Goal: Task Accomplishment & Management: Use online tool/utility

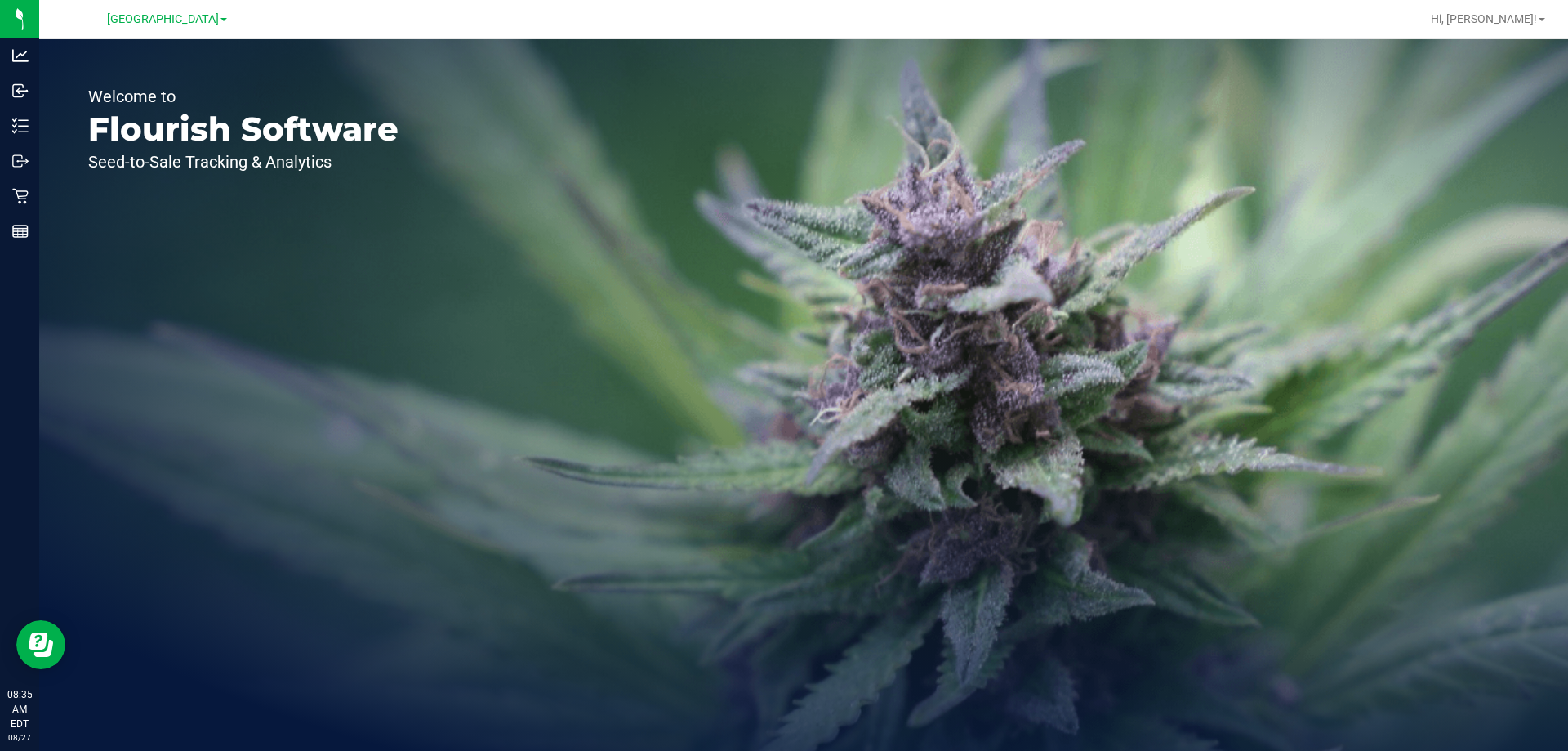
click at [229, 344] on div "Welcome to Flourish Software Seed-to-Sale Tracking & Analytics" at bounding box center [244, 395] width 408 height 712
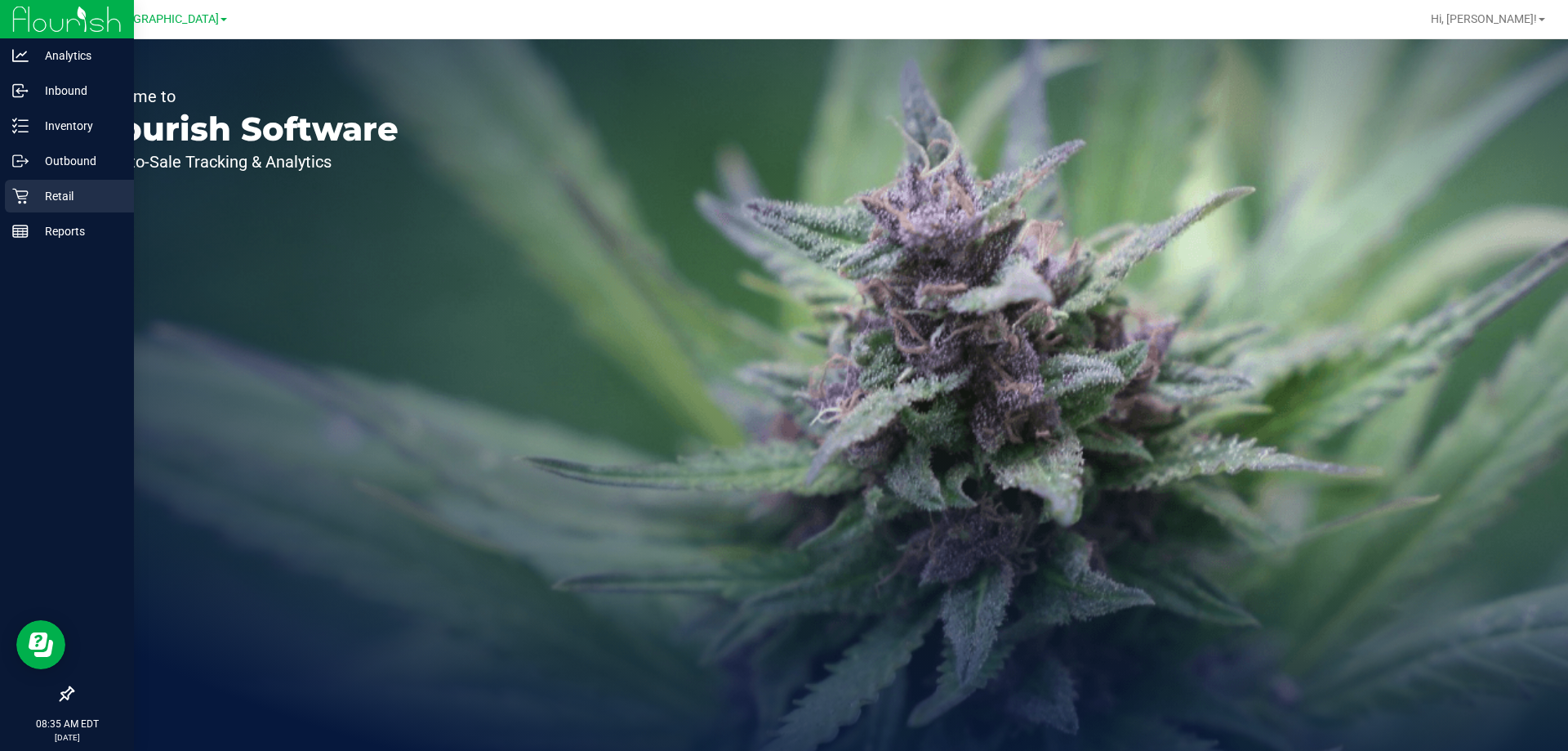
click at [7, 188] on div "Retail" at bounding box center [69, 196] width 129 height 33
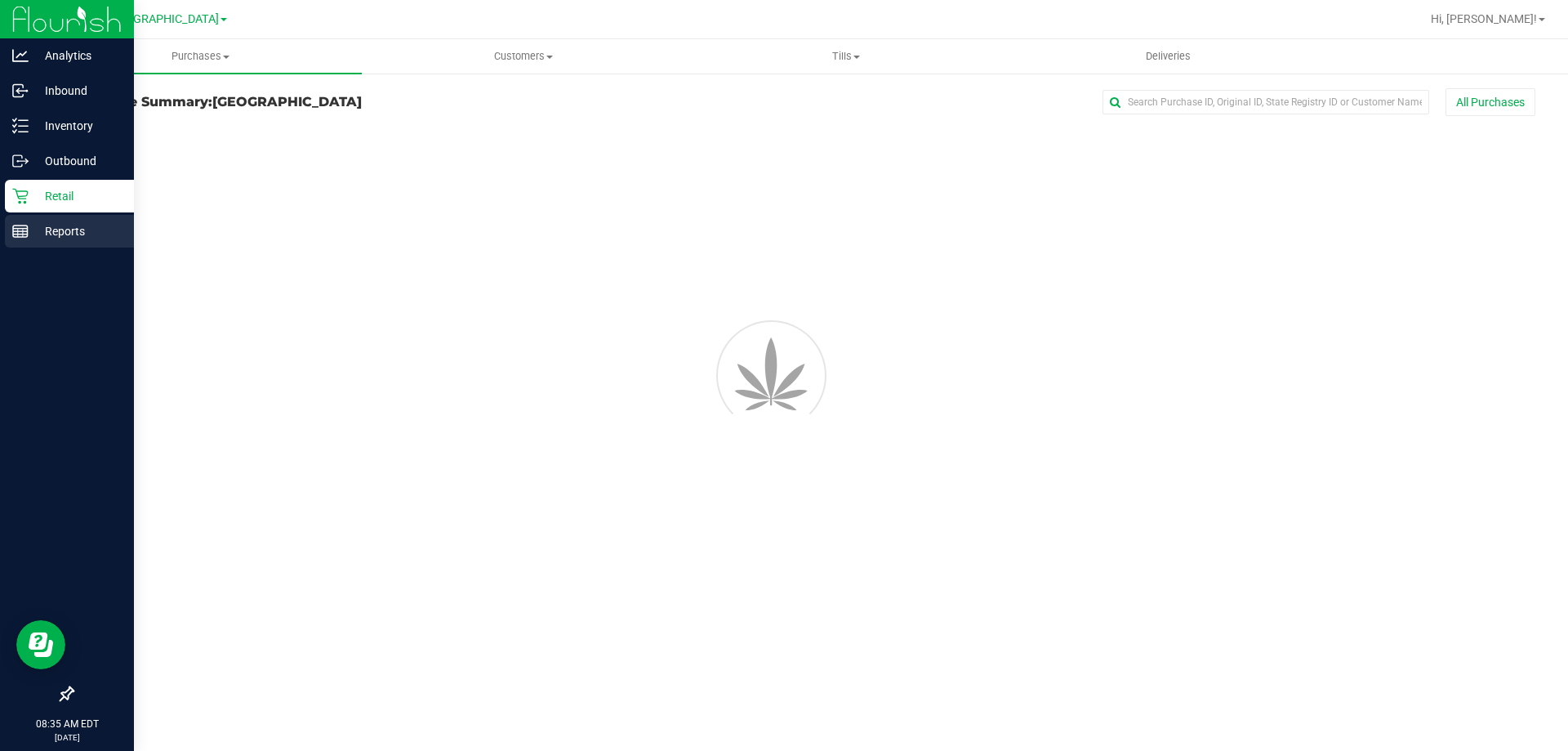
click at [52, 235] on p "Reports" at bounding box center [78, 231] width 98 height 19
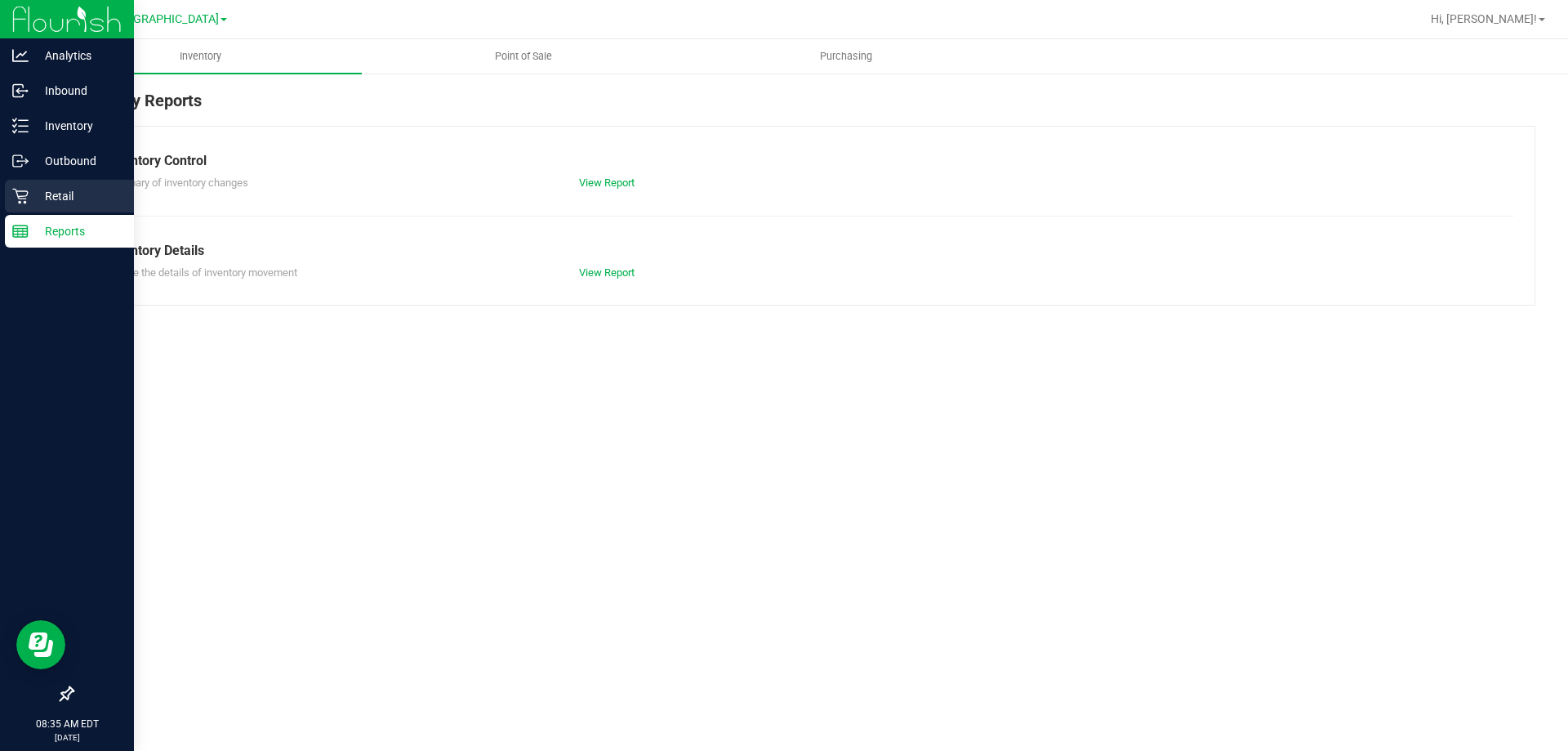
click at [81, 204] on p "Retail" at bounding box center [78, 195] width 98 height 19
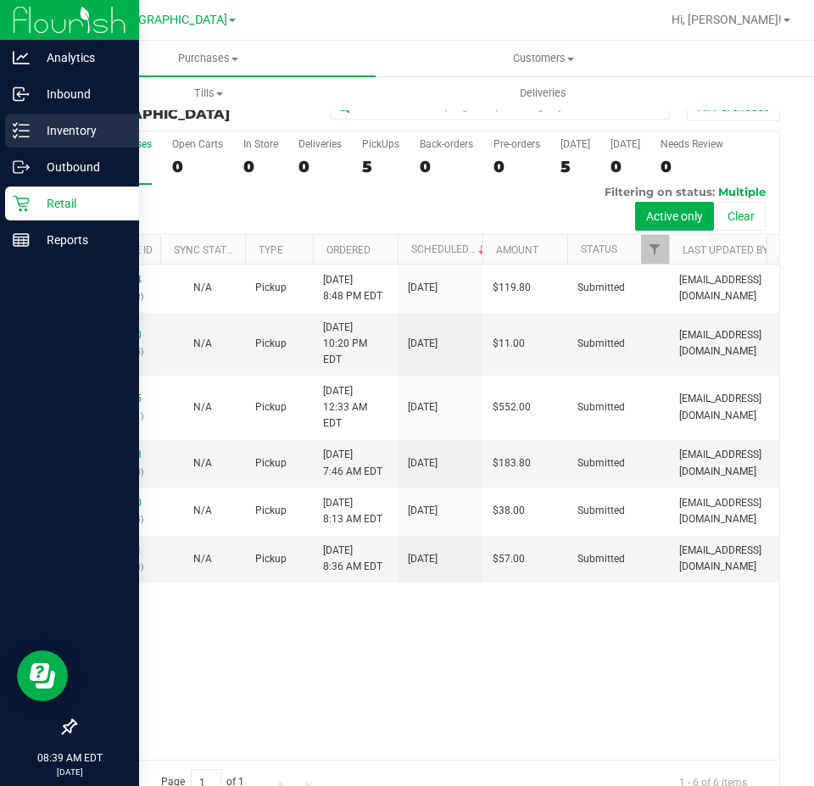
click at [87, 132] on p "Inventory" at bounding box center [81, 130] width 102 height 20
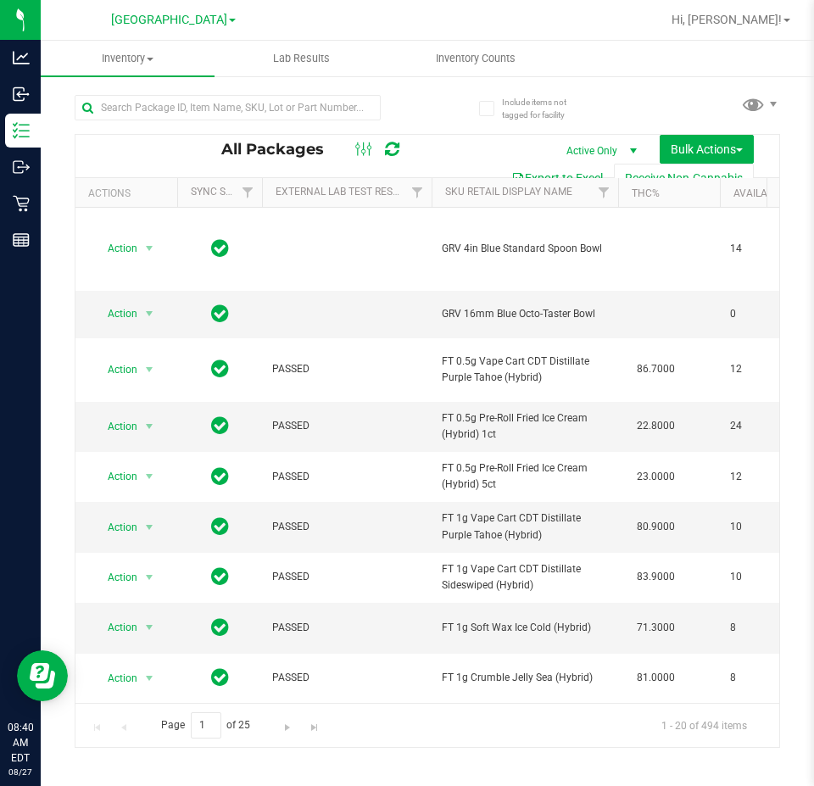
click at [734, 60] on ul "Inventory All packages All inventory Waste log Create inventory Lab Results Inv…" at bounding box center [448, 59] width 814 height 36
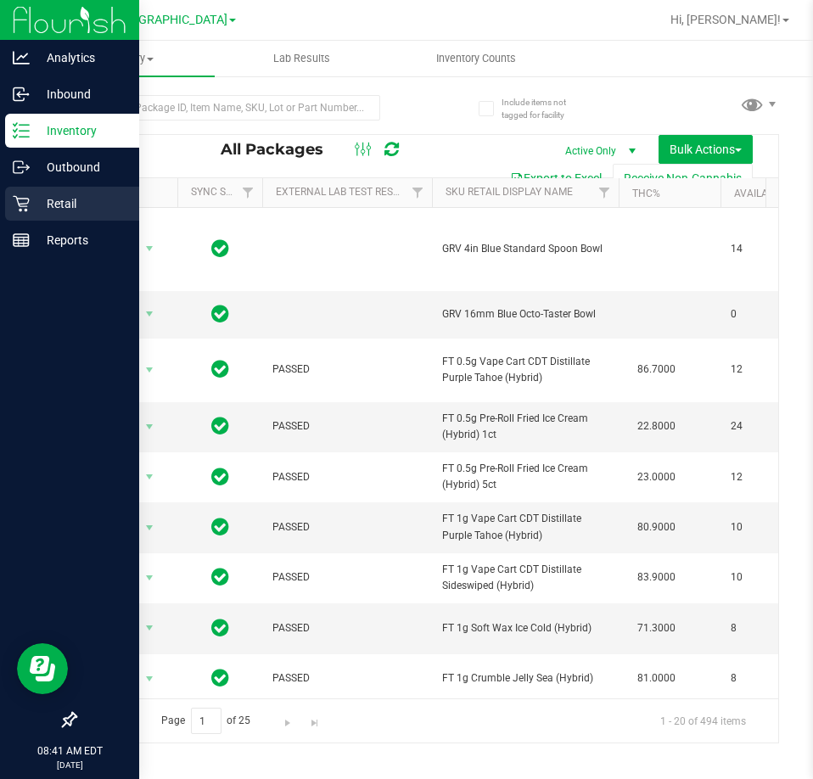
click at [31, 212] on p "Retail" at bounding box center [81, 203] width 102 height 20
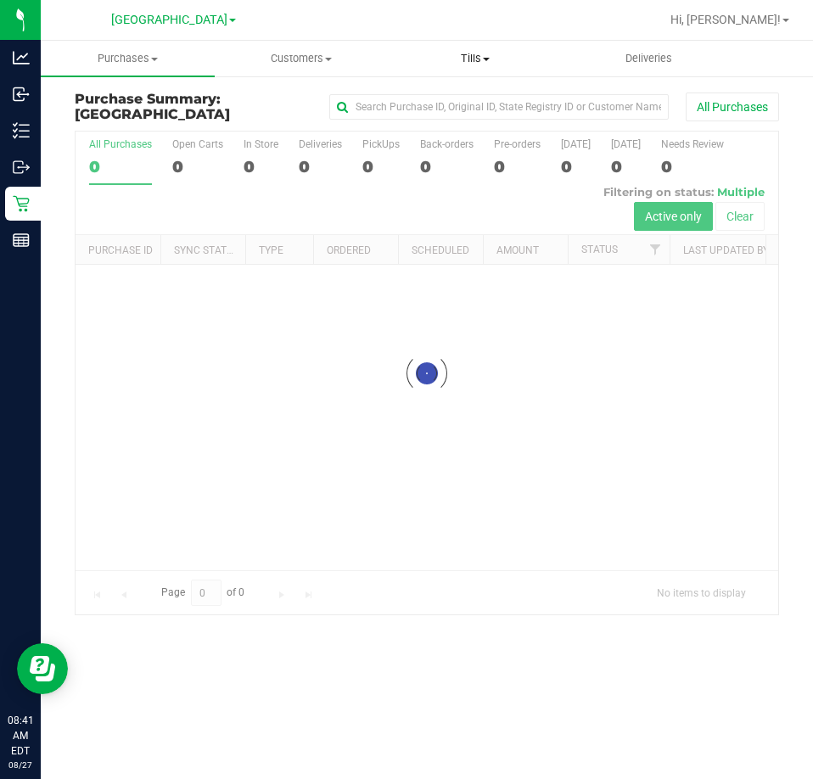
click at [473, 67] on uib-tab-heading "Tills Manage tills Reconcile e-payments" at bounding box center [475, 59] width 172 height 34
click at [471, 102] on span "Manage tills" at bounding box center [446, 102] width 115 height 14
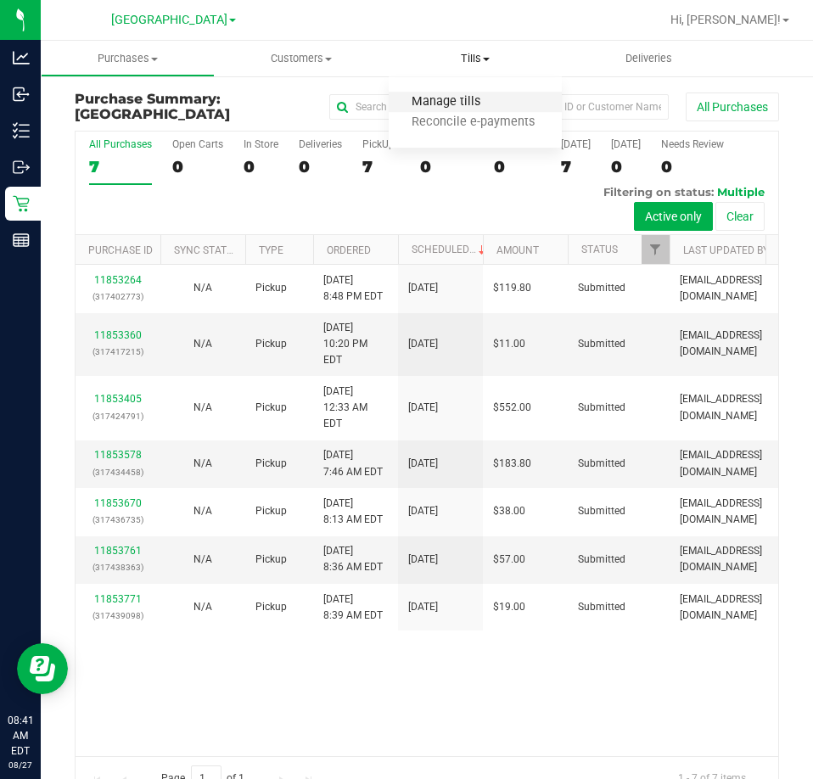
click at [471, 102] on span "Manage tills" at bounding box center [446, 102] width 115 height 14
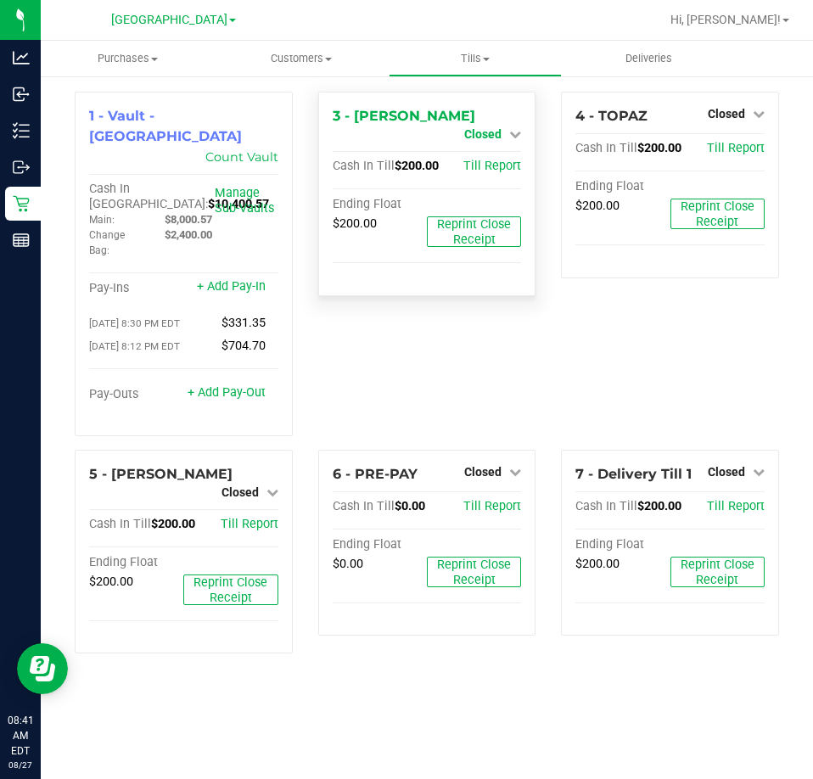
click at [494, 127] on span "Closed" at bounding box center [482, 134] width 37 height 14
click at [490, 143] on link "Open Till" at bounding box center [482, 150] width 45 height 14
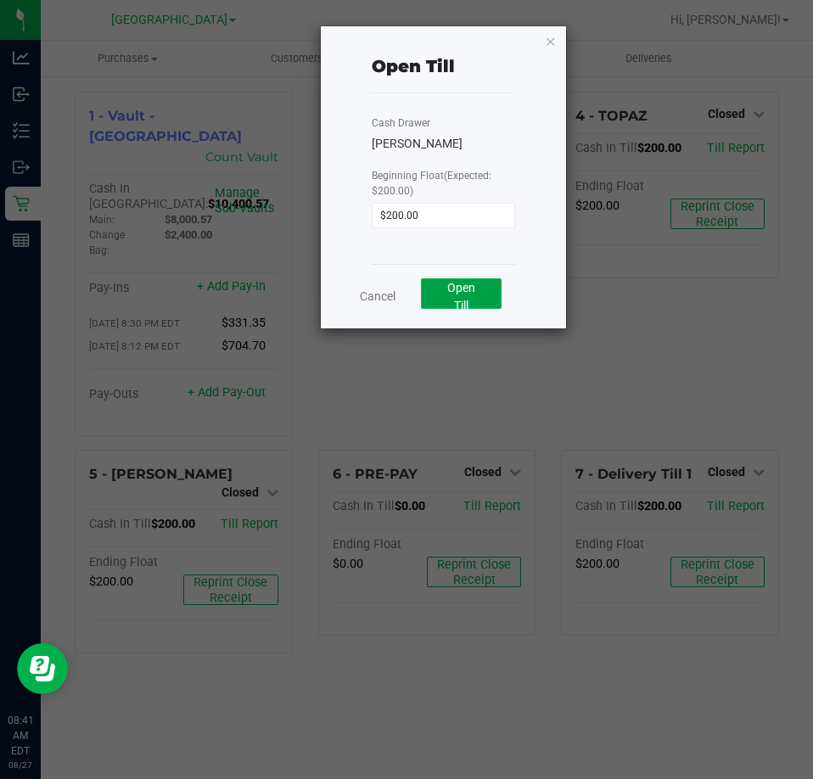
click at [471, 291] on span "Open Till" at bounding box center [461, 296] width 28 height 31
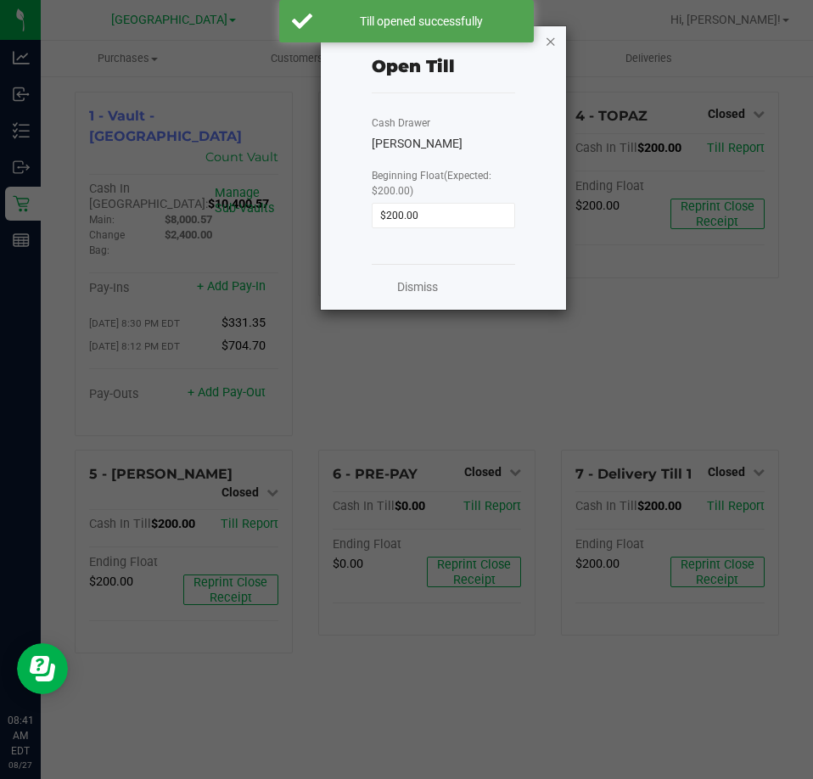
click at [546, 43] on icon "button" at bounding box center [551, 41] width 12 height 20
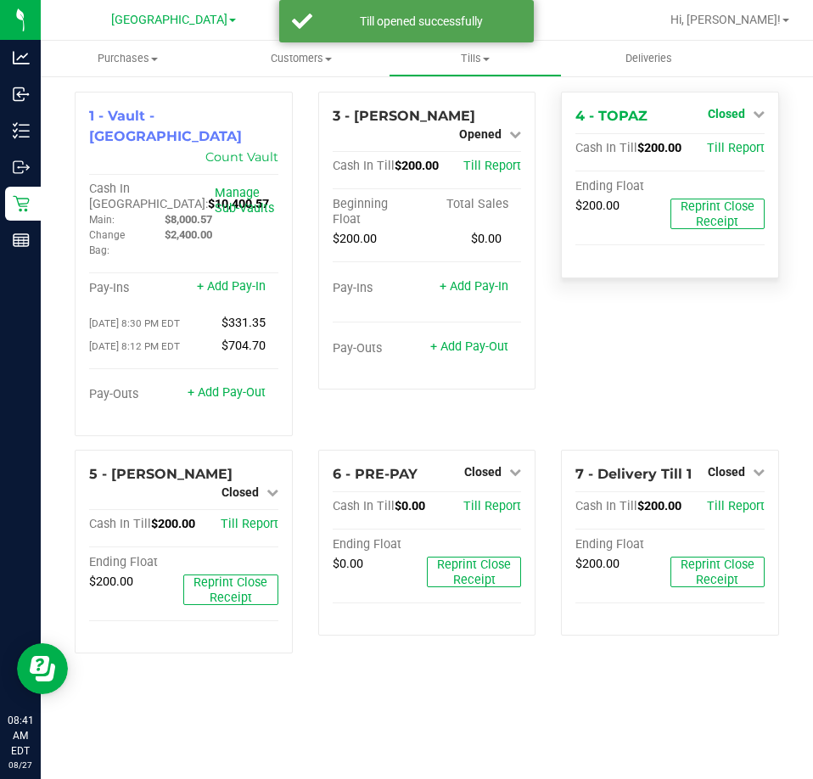
click at [753, 116] on icon at bounding box center [759, 114] width 12 height 12
click at [733, 143] on link "Open Till" at bounding box center [725, 150] width 45 height 14
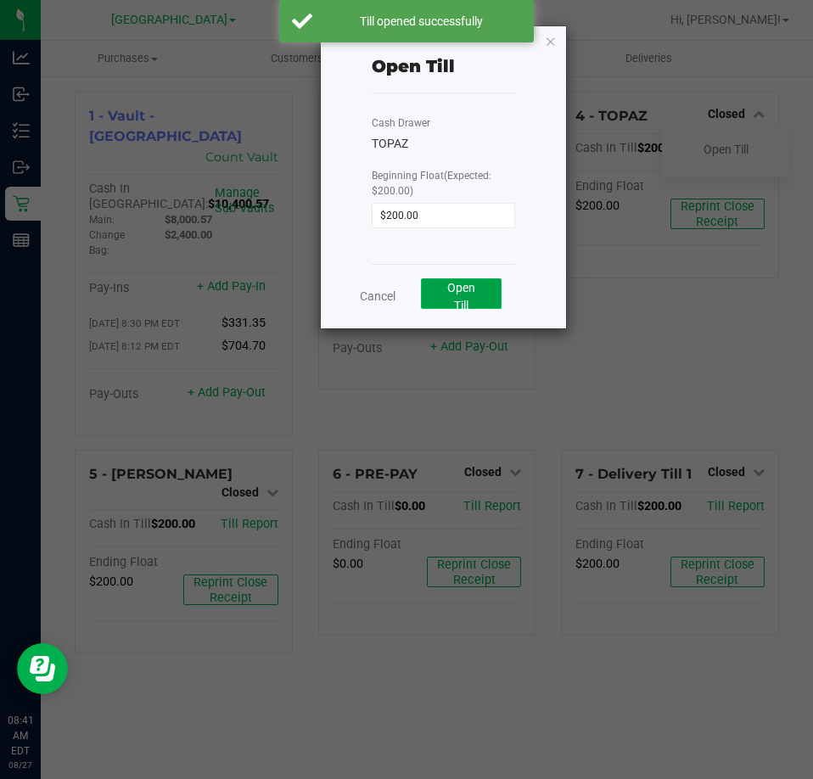
click at [440, 291] on button "Open Till" at bounding box center [461, 293] width 81 height 31
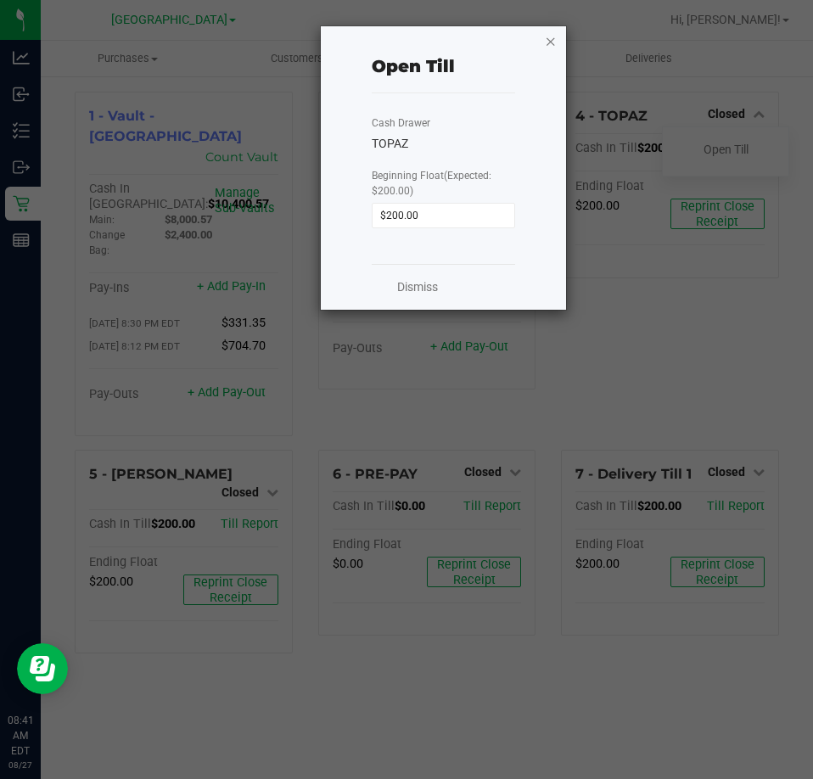
click at [548, 44] on icon "button" at bounding box center [551, 41] width 12 height 20
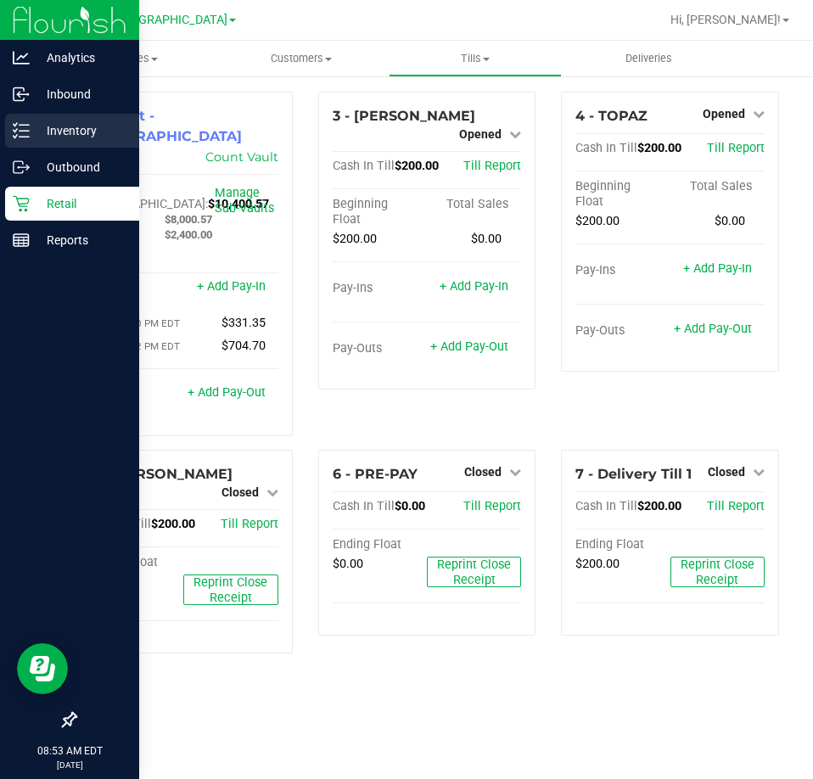
click at [35, 125] on p "Inventory" at bounding box center [81, 130] width 102 height 20
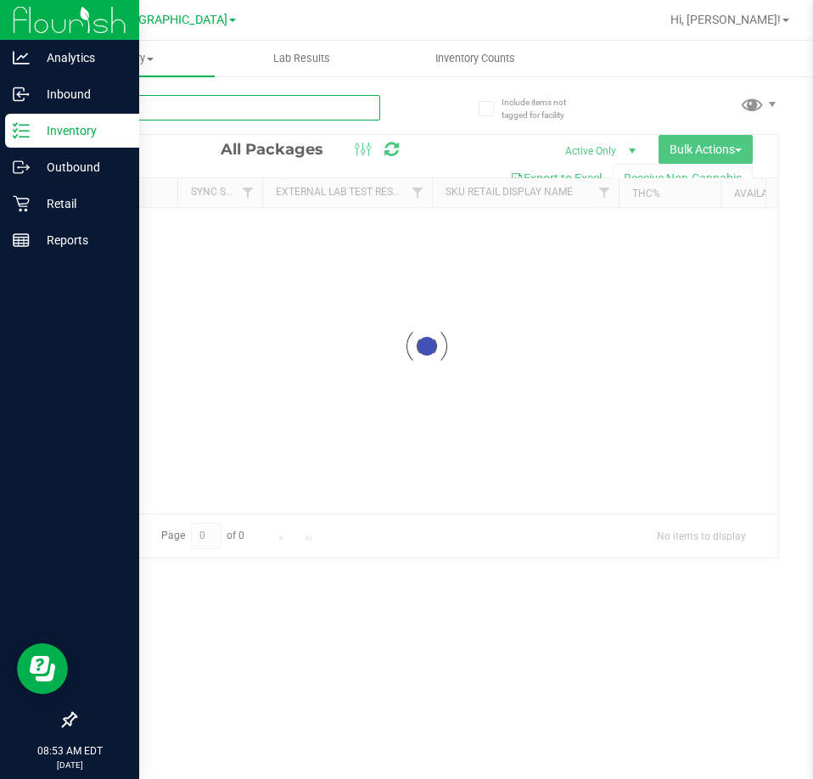
click at [264, 111] on input "text" at bounding box center [227, 107] width 305 height 25
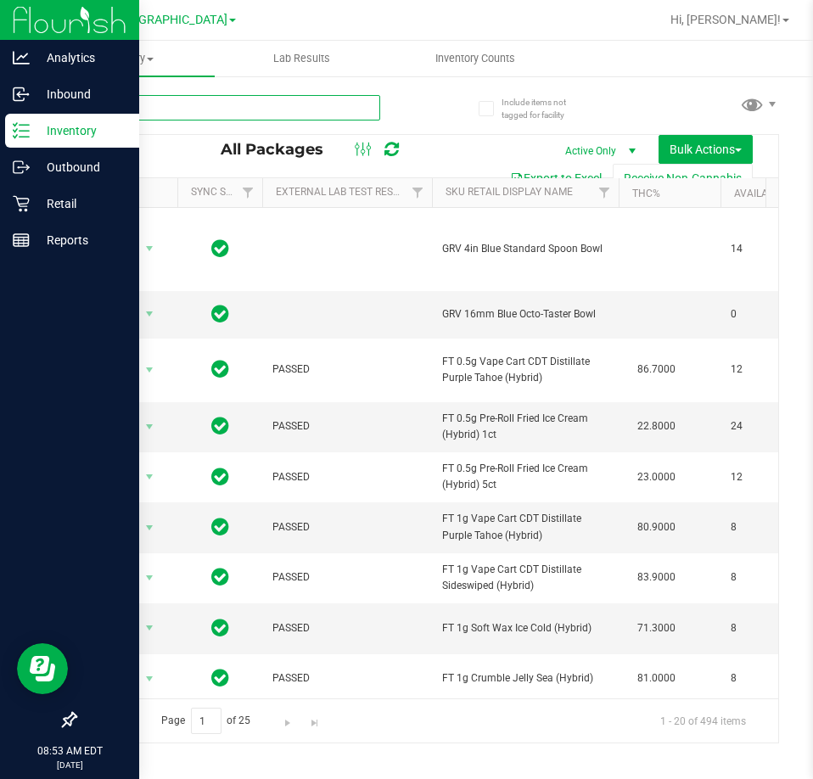
type input "fso"
